Goal: Transaction & Acquisition: Download file/media

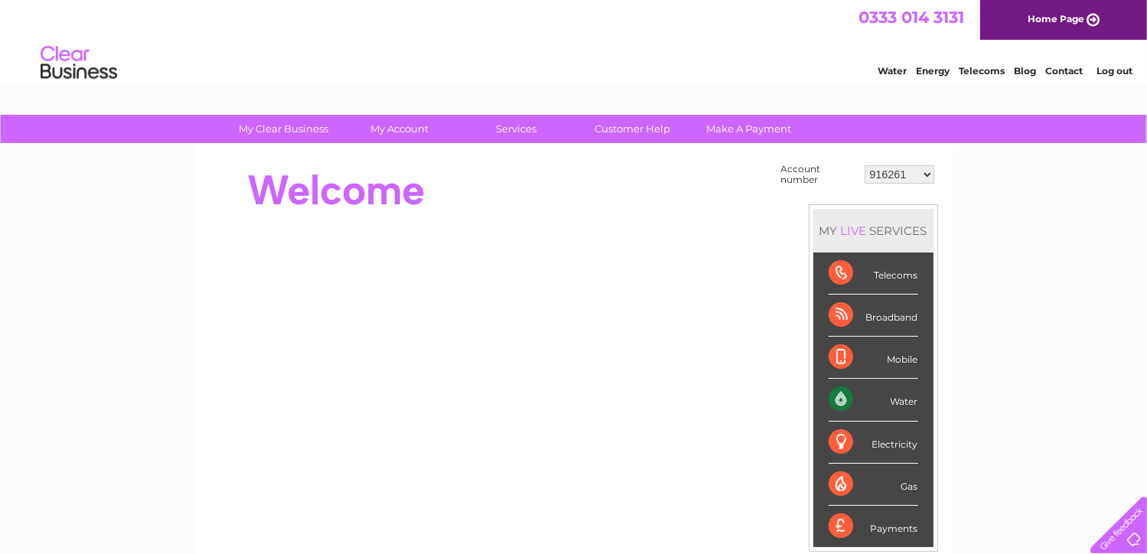
click at [909, 168] on select "916261 30318537" at bounding box center [899, 174] width 70 height 18
select select "30318537"
click at [864, 165] on select "916261 30318537" at bounding box center [899, 174] width 70 height 18
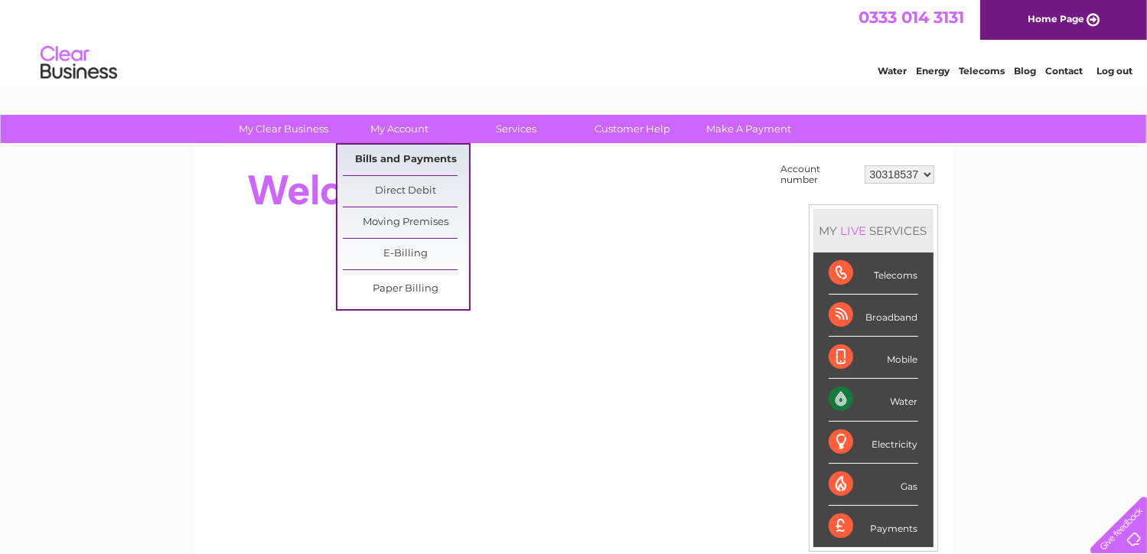
click at [395, 161] on link "Bills and Payments" at bounding box center [406, 160] width 126 height 31
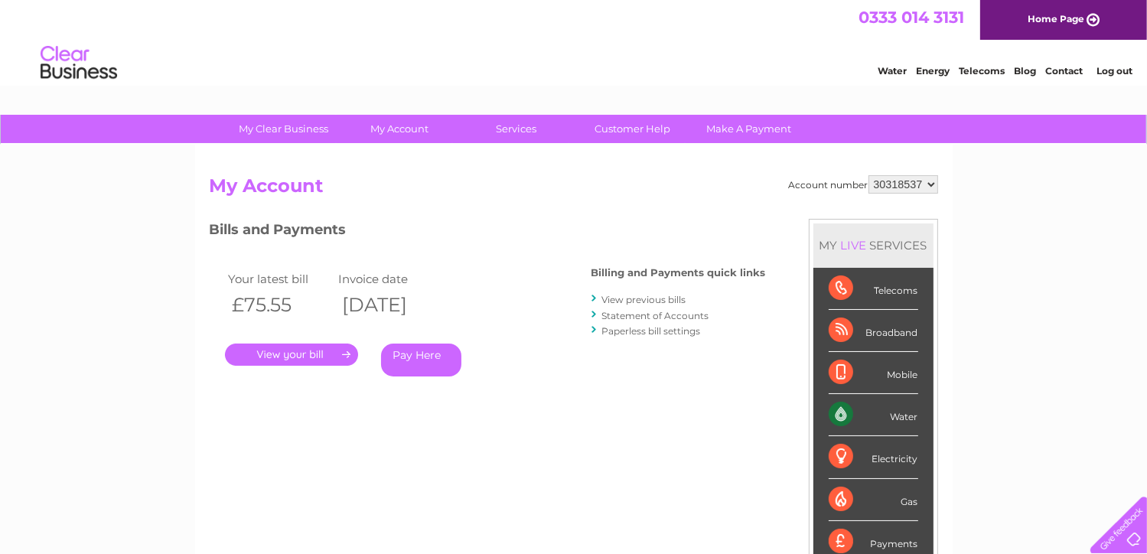
click at [304, 352] on link "." at bounding box center [291, 354] width 133 height 22
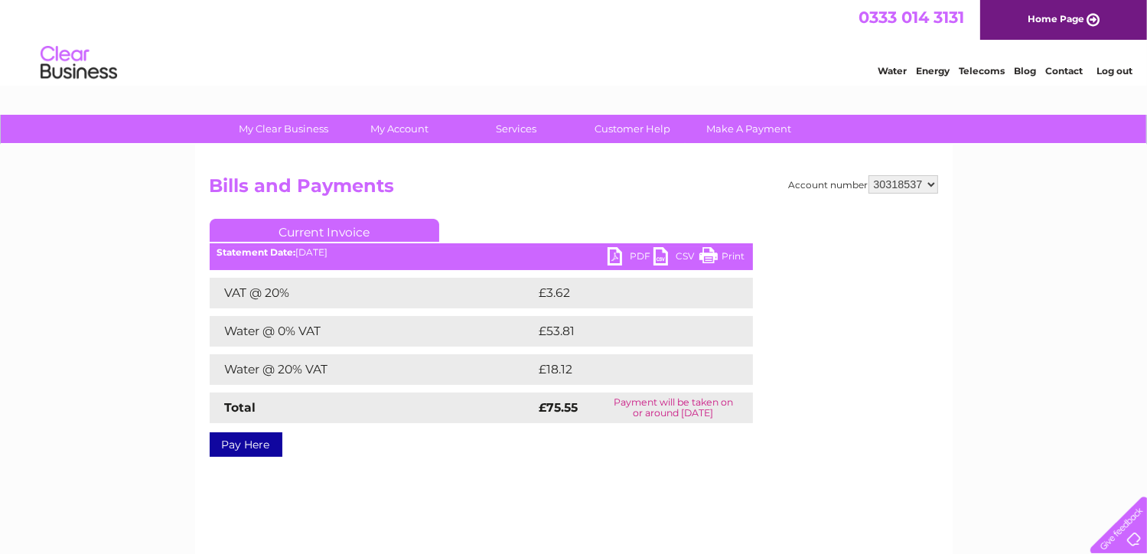
click at [615, 249] on link "PDF" at bounding box center [630, 258] width 46 height 22
click at [928, 190] on select "916261 30318537" at bounding box center [903, 184] width 70 height 18
select select "916261"
click at [868, 175] on select "916261 30318537" at bounding box center [903, 184] width 70 height 18
click at [630, 252] on link "PDF" at bounding box center [630, 258] width 46 height 22
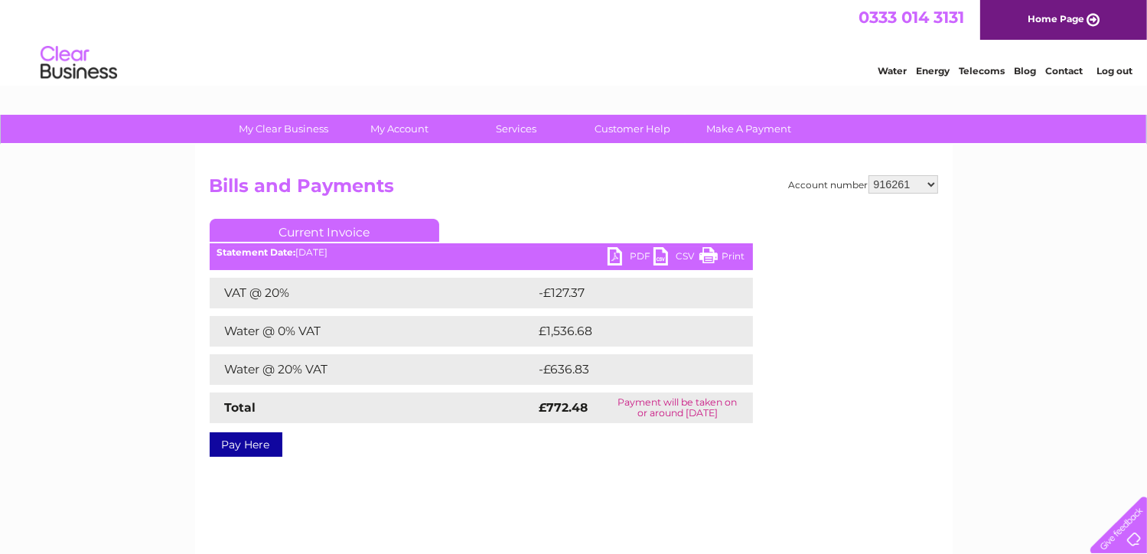
click at [906, 186] on select "916261 30318537" at bounding box center [903, 184] width 70 height 18
select select "30318537"
click at [868, 175] on select "916261 30318537" at bounding box center [903, 184] width 70 height 18
click at [630, 252] on link "PDF" at bounding box center [630, 258] width 46 height 22
